Goal: Check status: Check status

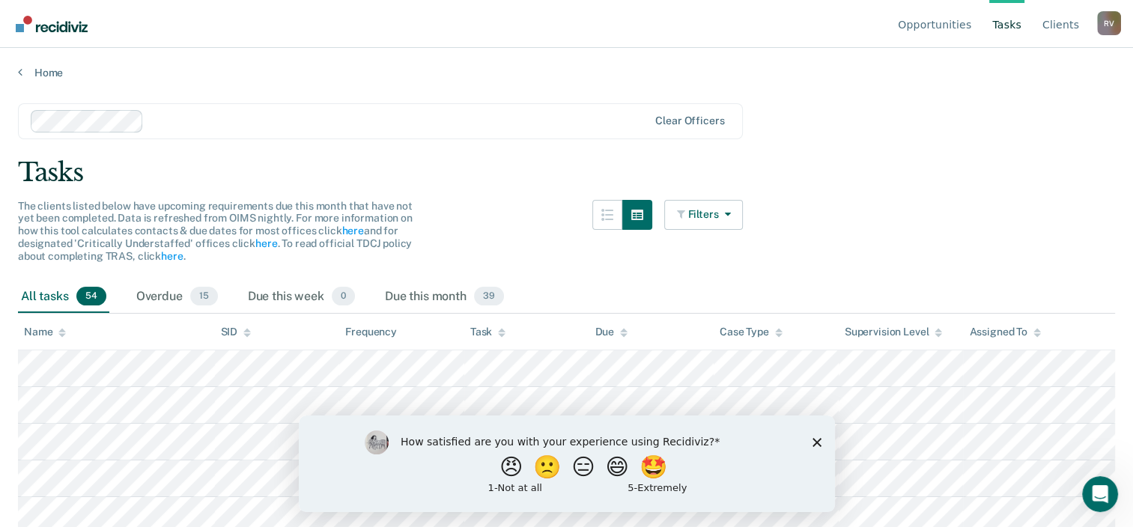
click at [819, 440] on icon "Close survey" at bounding box center [816, 441] width 9 height 9
